Goal: Task Accomplishment & Management: Use online tool/utility

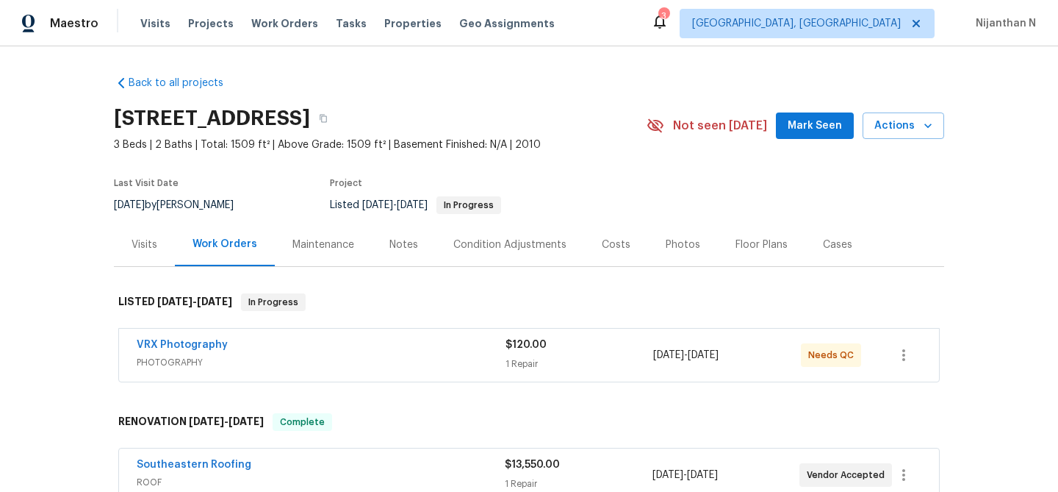
click at [406, 362] on span "PHOTOGRAPHY" at bounding box center [321, 362] width 369 height 15
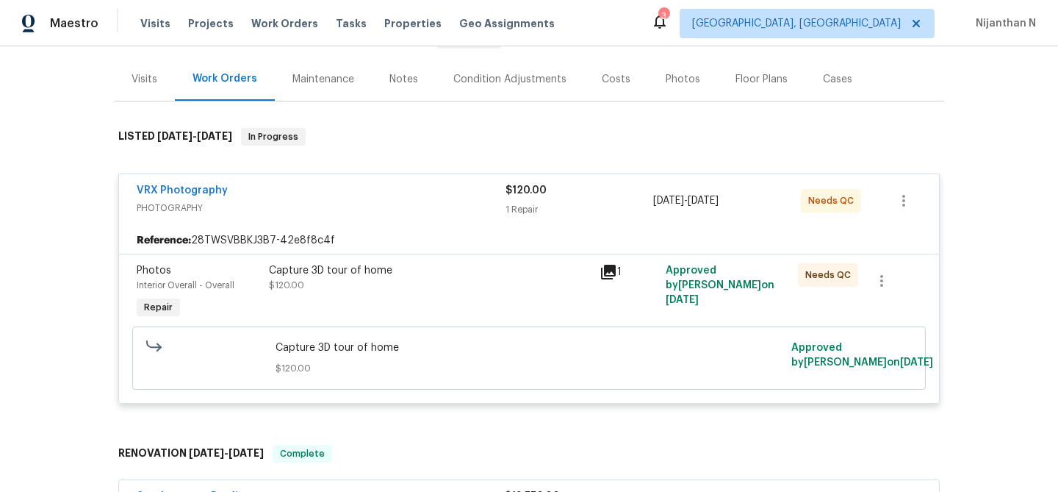
scroll to position [229, 0]
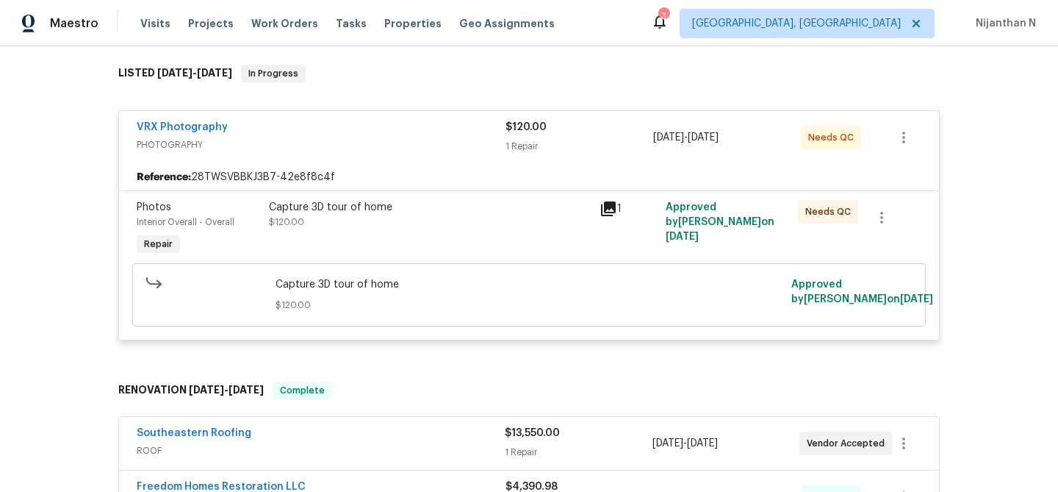
click at [453, 287] on span "Capture 3D tour of home" at bounding box center [530, 284] width 508 height 15
click at [466, 232] on div "Capture 3D tour of home $120.00" at bounding box center [430, 229] width 331 height 68
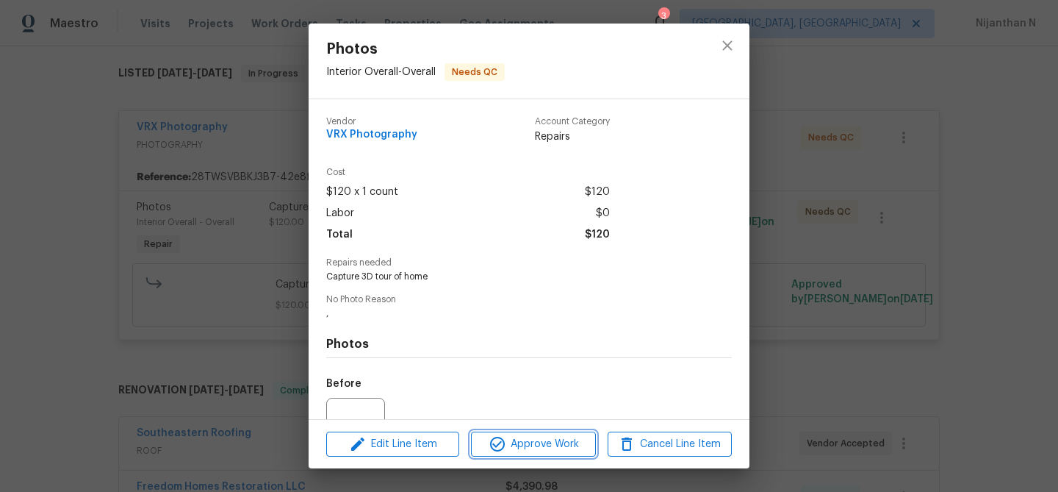
click at [552, 439] on span "Approve Work" at bounding box center [532, 444] width 115 height 18
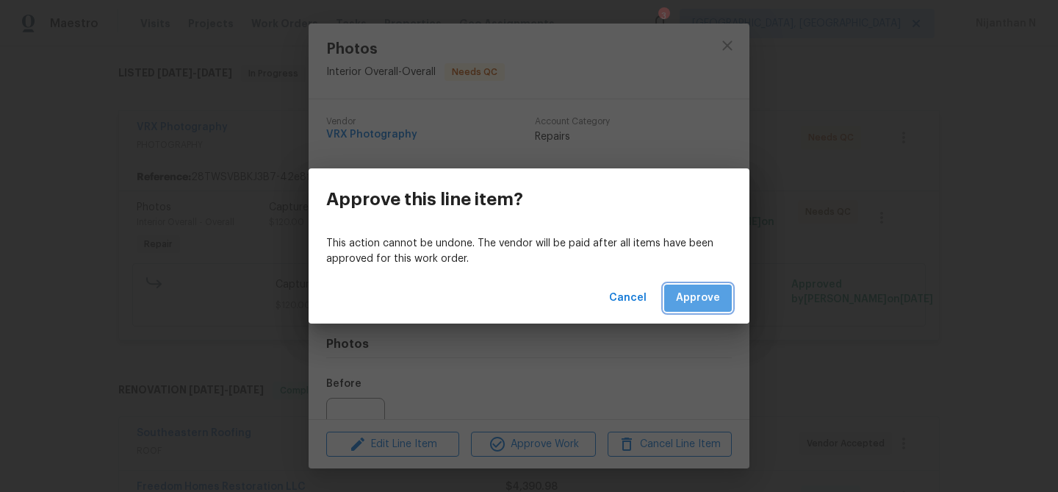
click at [705, 300] on span "Approve" at bounding box center [698, 298] width 44 height 18
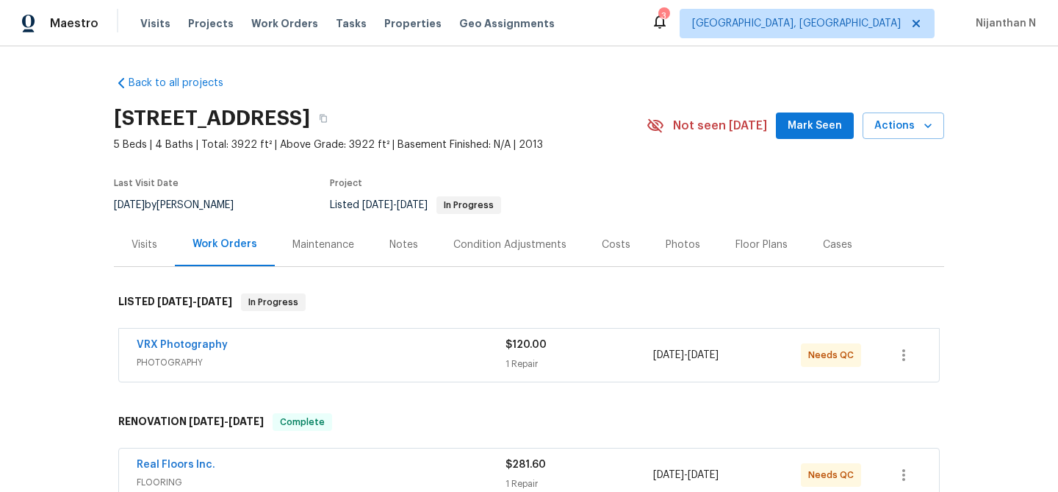
click at [381, 347] on div "VRX Photography" at bounding box center [321, 346] width 369 height 18
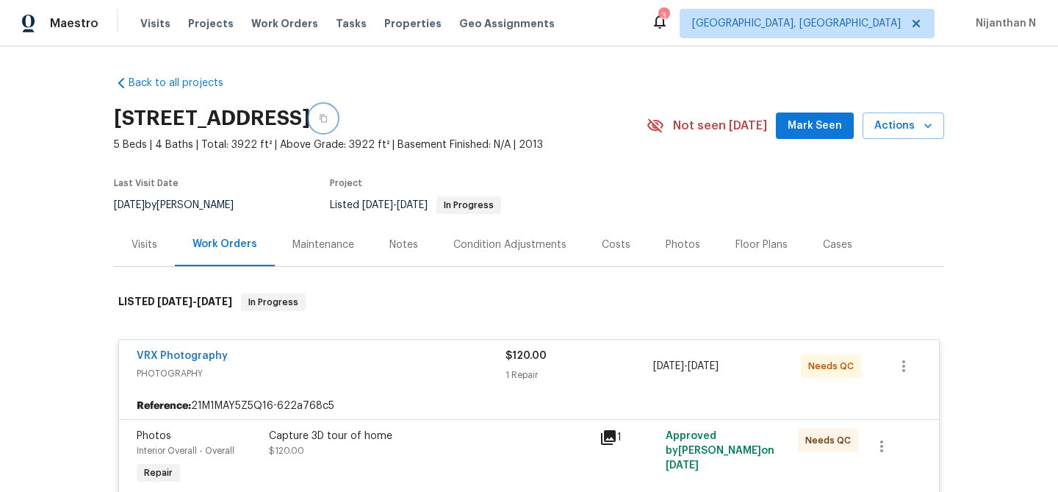
click at [337, 118] on button "button" at bounding box center [323, 118] width 26 height 26
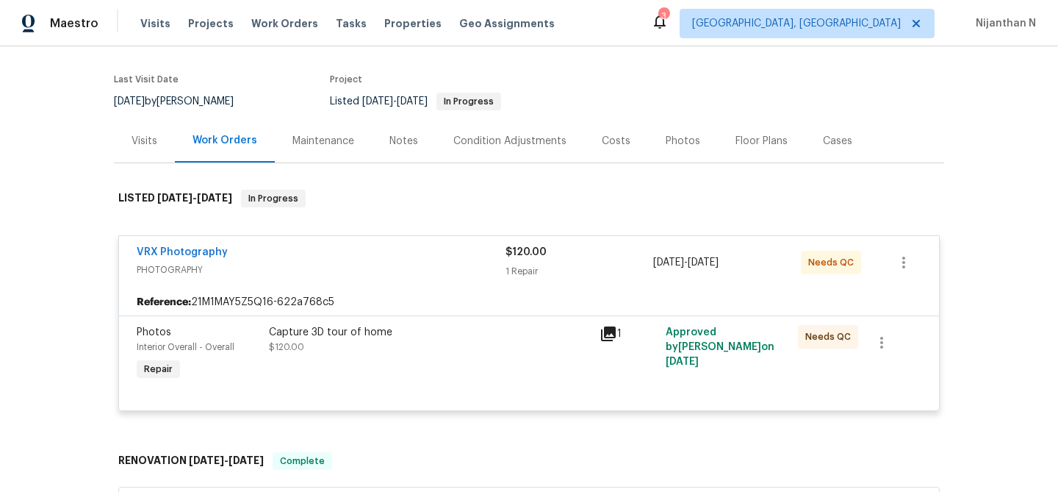
scroll to position [204, 0]
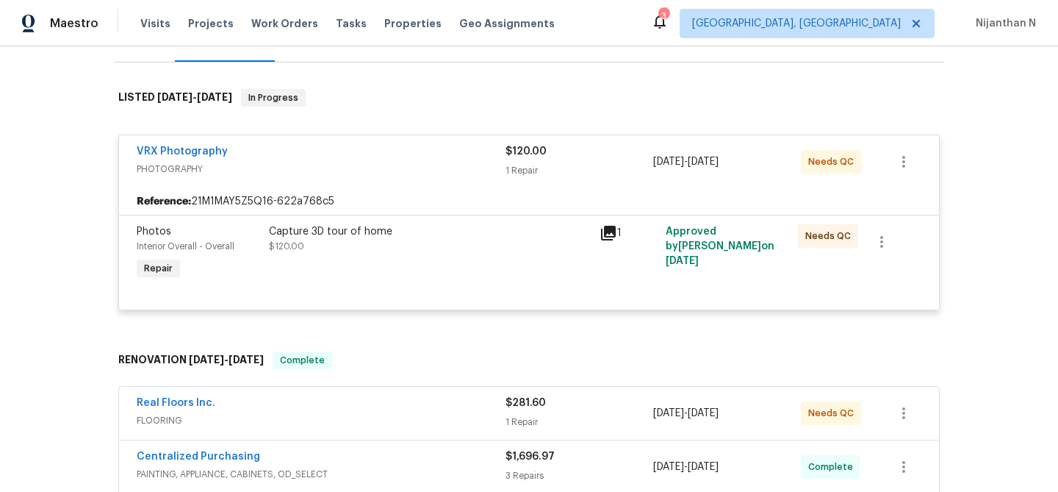
click at [459, 255] on div "Capture 3D tour of home $120.00" at bounding box center [430, 254] width 331 height 68
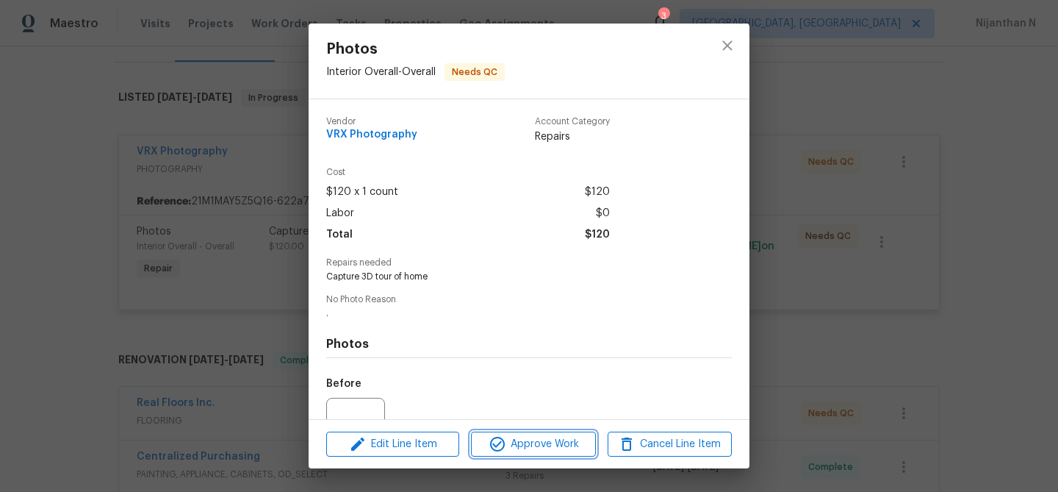
click at [555, 438] on span "Approve Work" at bounding box center [532, 444] width 115 height 18
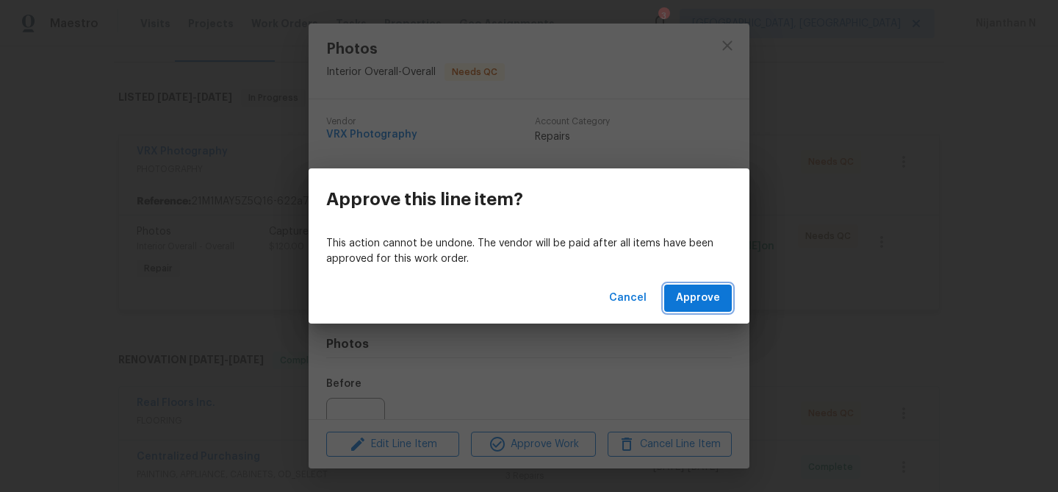
click at [686, 301] on span "Approve" at bounding box center [698, 298] width 44 height 18
